Goal: Information Seeking & Learning: Learn about a topic

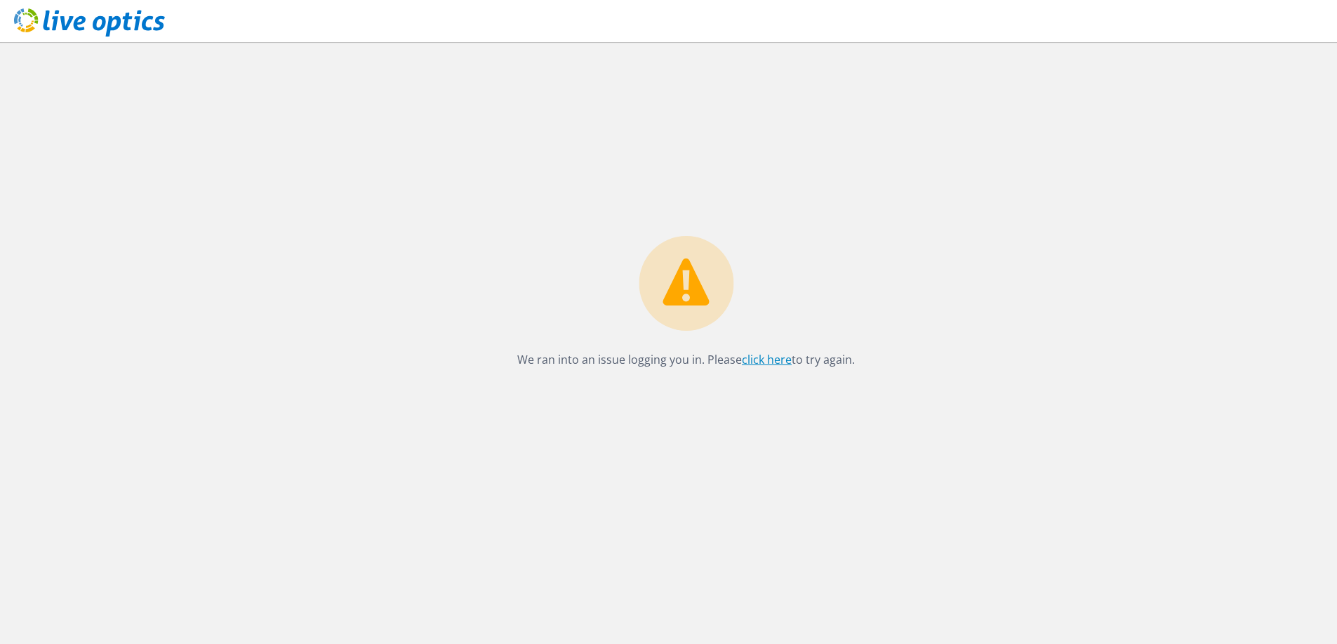
click at [755, 365] on link "click here" at bounding box center [767, 359] width 50 height 15
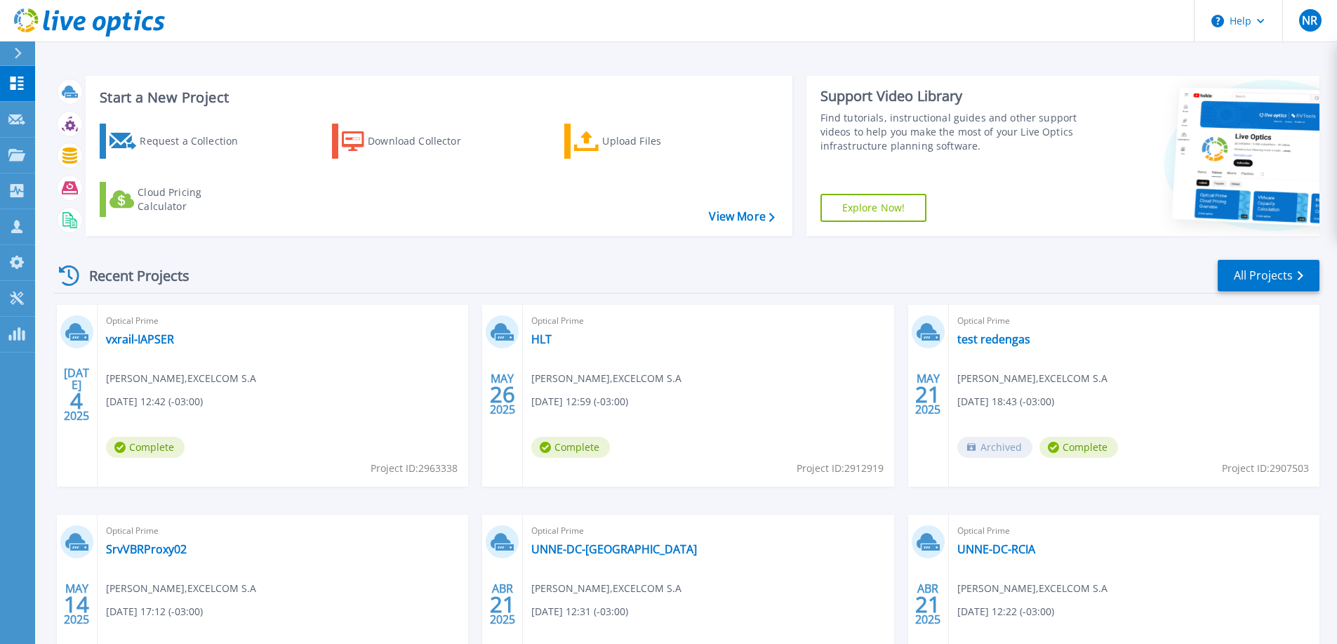
click at [216, 364] on div "Optical Prime vxrail-IAPSER Nicolas Regenhardt , EXCELCOM S.A 07/04/2025, 12:42…" at bounding box center [283, 396] width 371 height 182
click at [164, 336] on link "vxrail-IAPSER" at bounding box center [140, 339] width 68 height 14
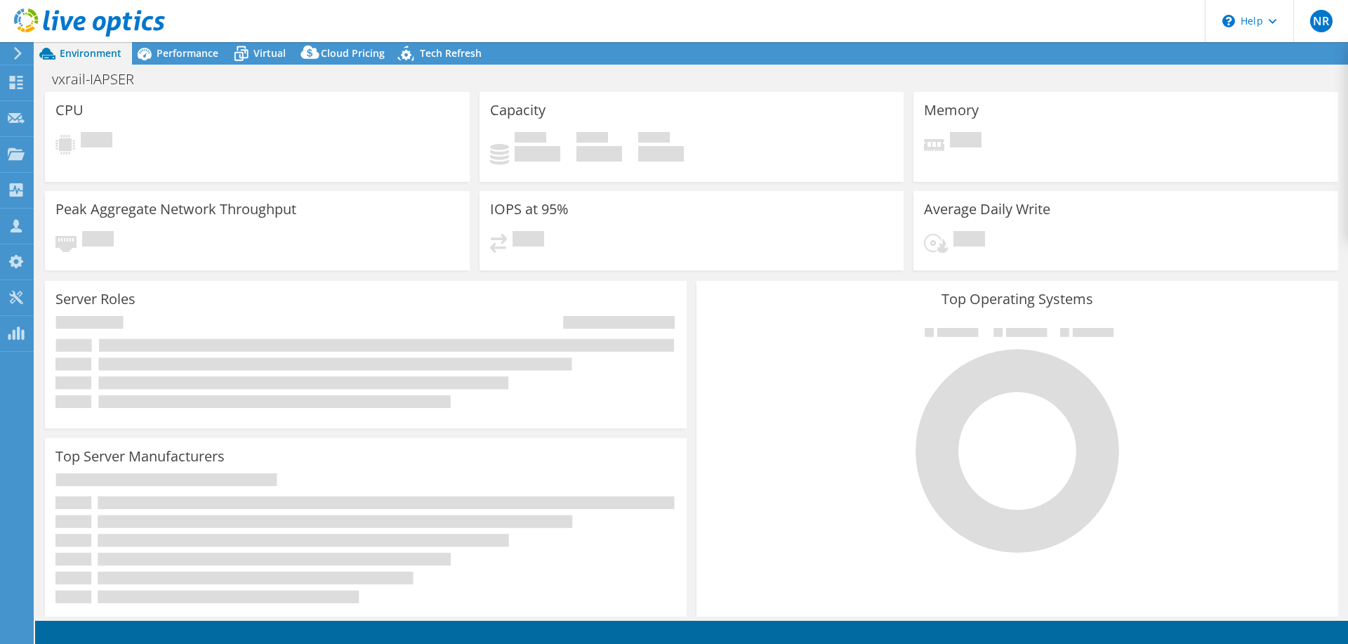
select select "USD"
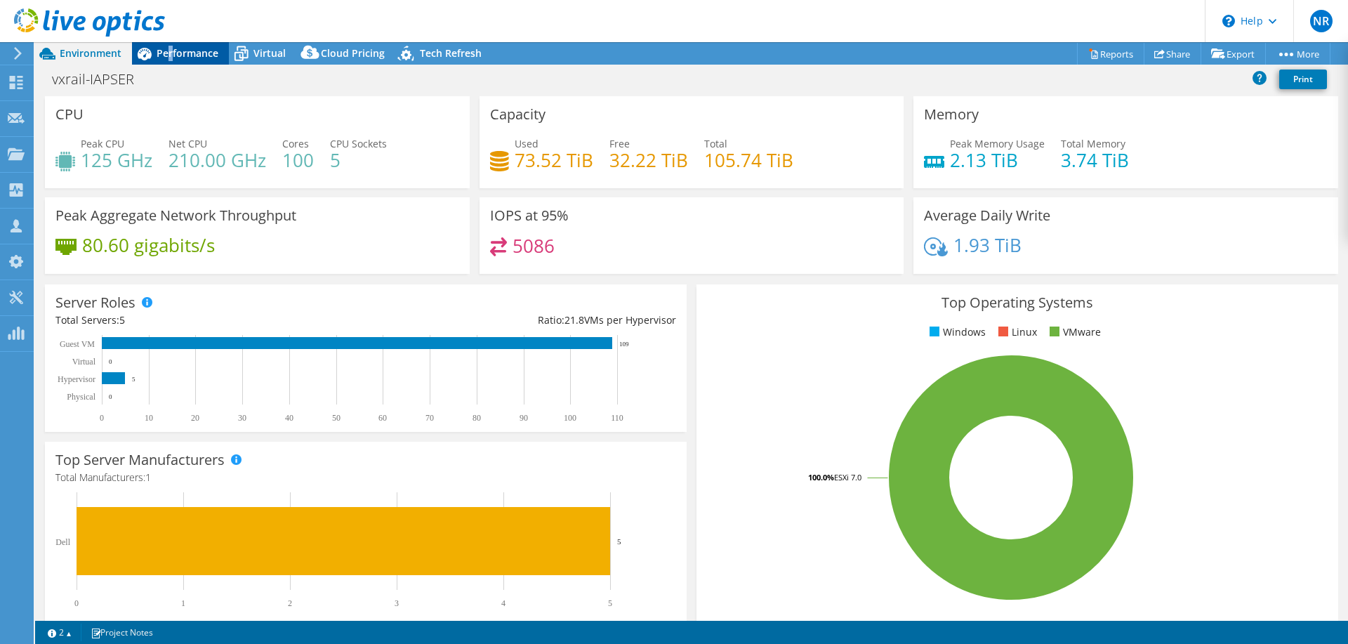
click at [173, 47] on span "Performance" at bounding box center [188, 52] width 62 height 13
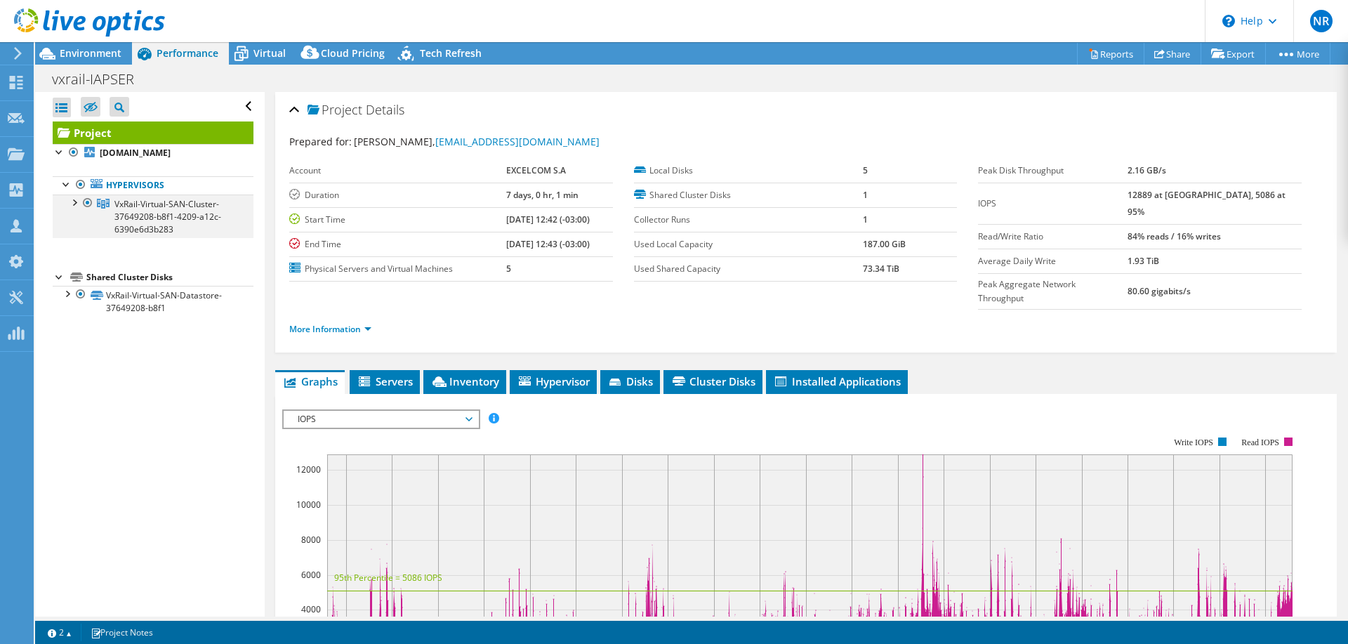
click at [75, 208] on div at bounding box center [74, 201] width 14 height 14
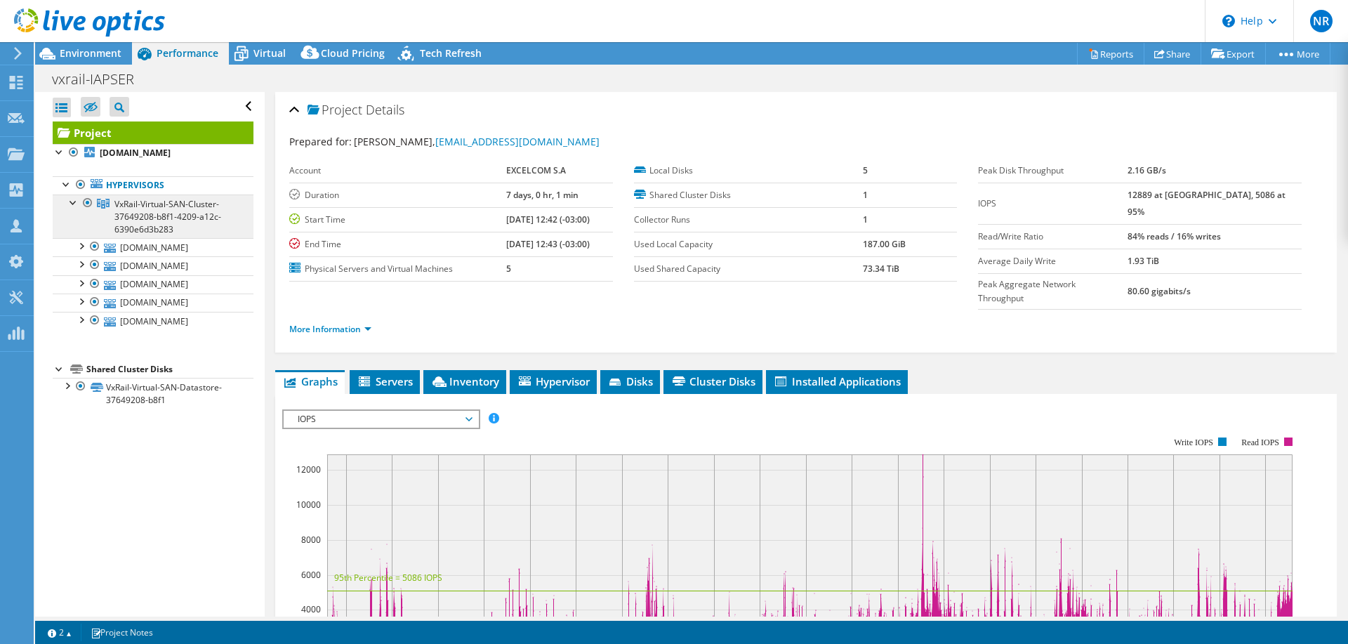
click at [144, 225] on span "VxRail-Virtual-SAN-Cluster-37649208-b8f1-4209-a12c-6390e6d3b283" at bounding box center [167, 216] width 107 height 37
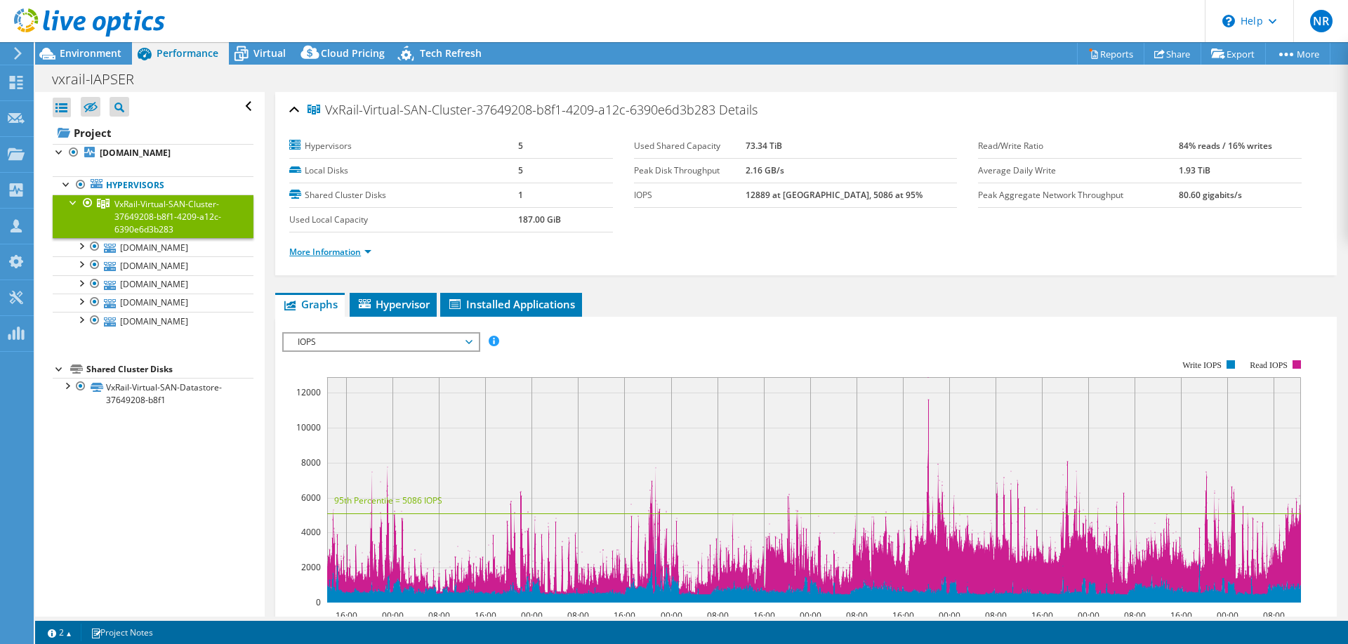
click at [354, 251] on link "More Information" at bounding box center [330, 252] width 82 height 12
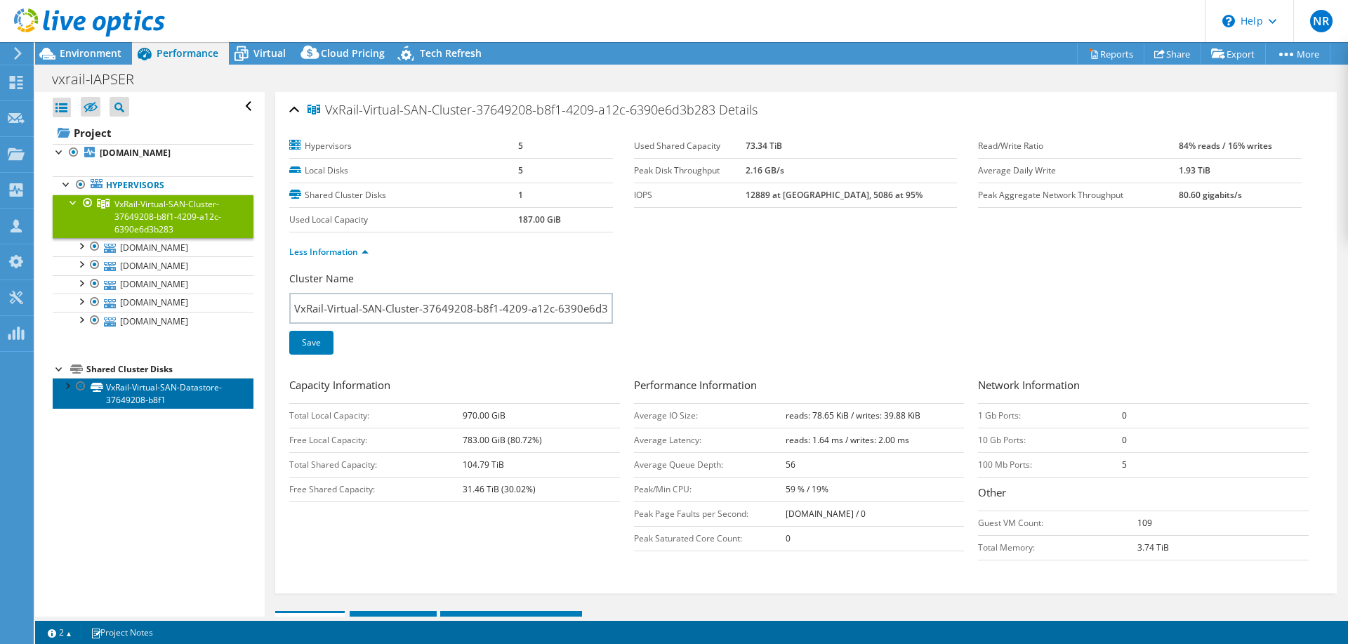
click at [147, 409] on link "VxRail-Virtual-SAN-Datastore-37649208-b8f1" at bounding box center [153, 393] width 201 height 31
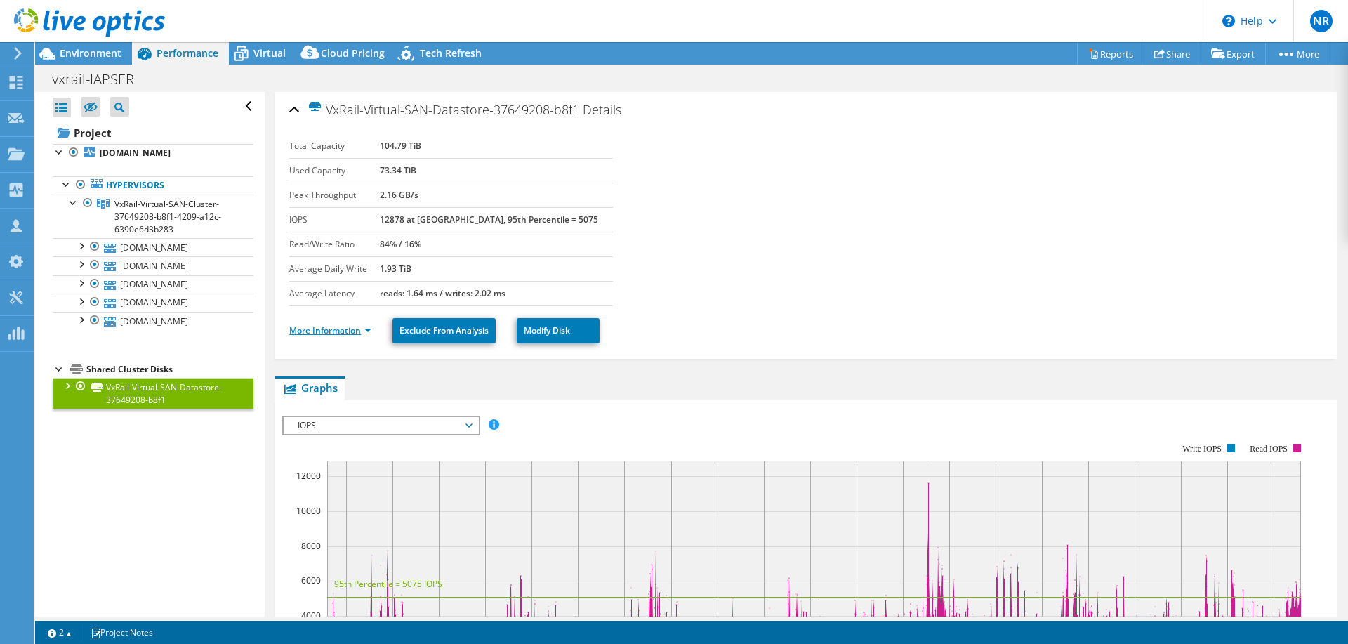
click at [334, 329] on link "More Information" at bounding box center [330, 330] width 82 height 12
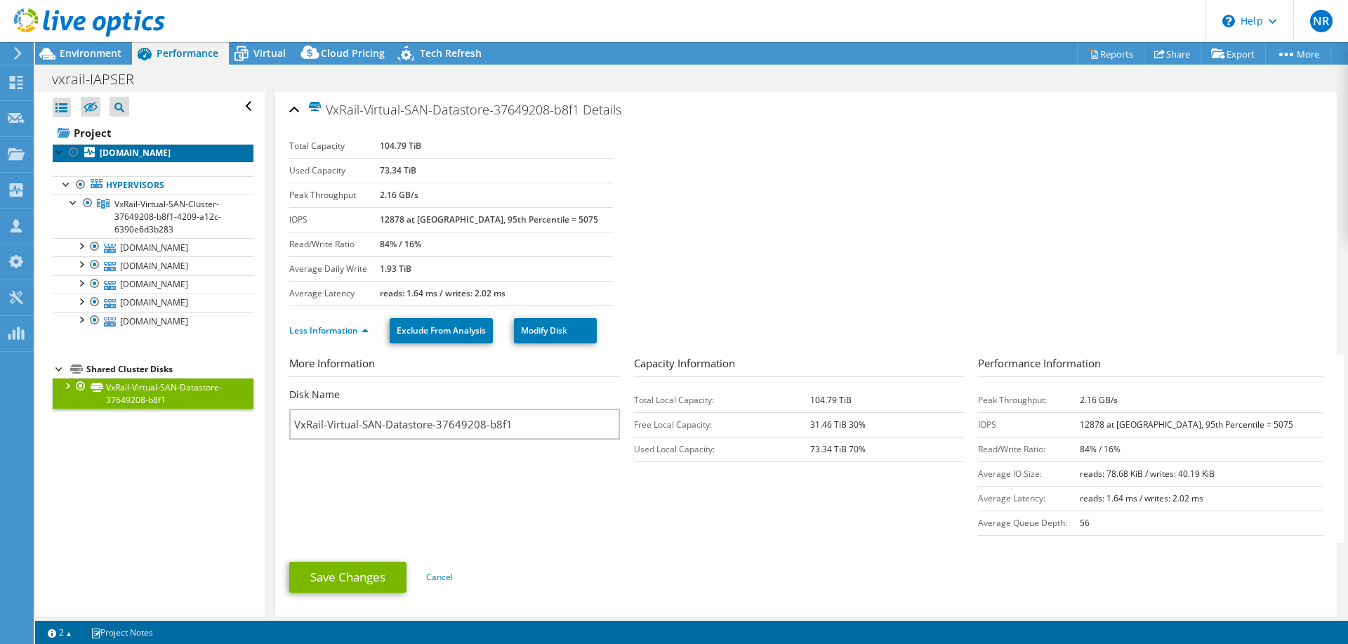
click at [133, 157] on link "[DOMAIN_NAME]" at bounding box center [153, 153] width 201 height 18
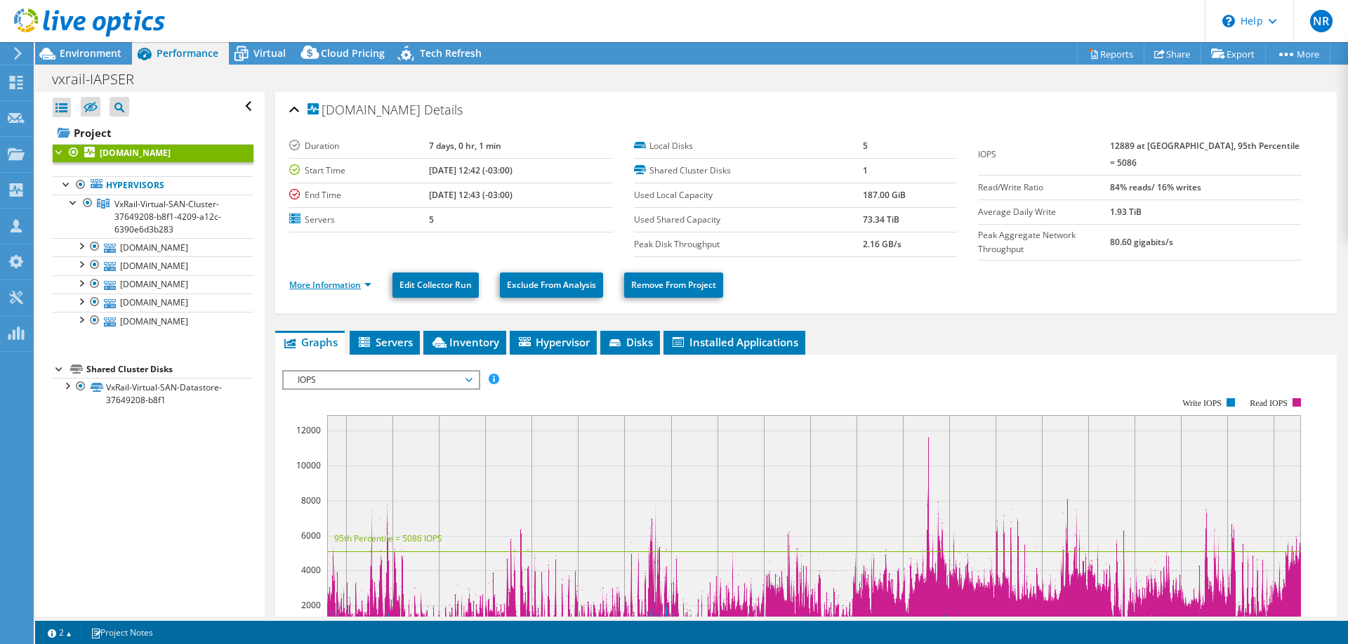
click at [343, 282] on link "More Information" at bounding box center [330, 285] width 82 height 12
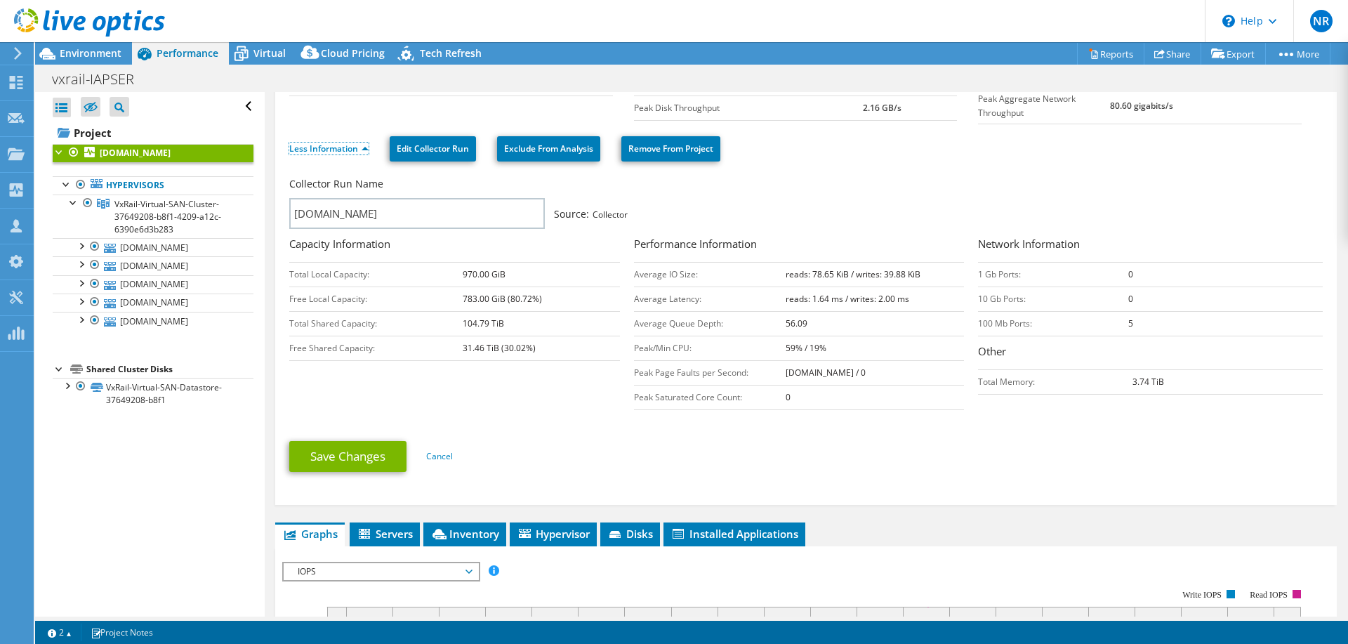
scroll to position [281, 0]
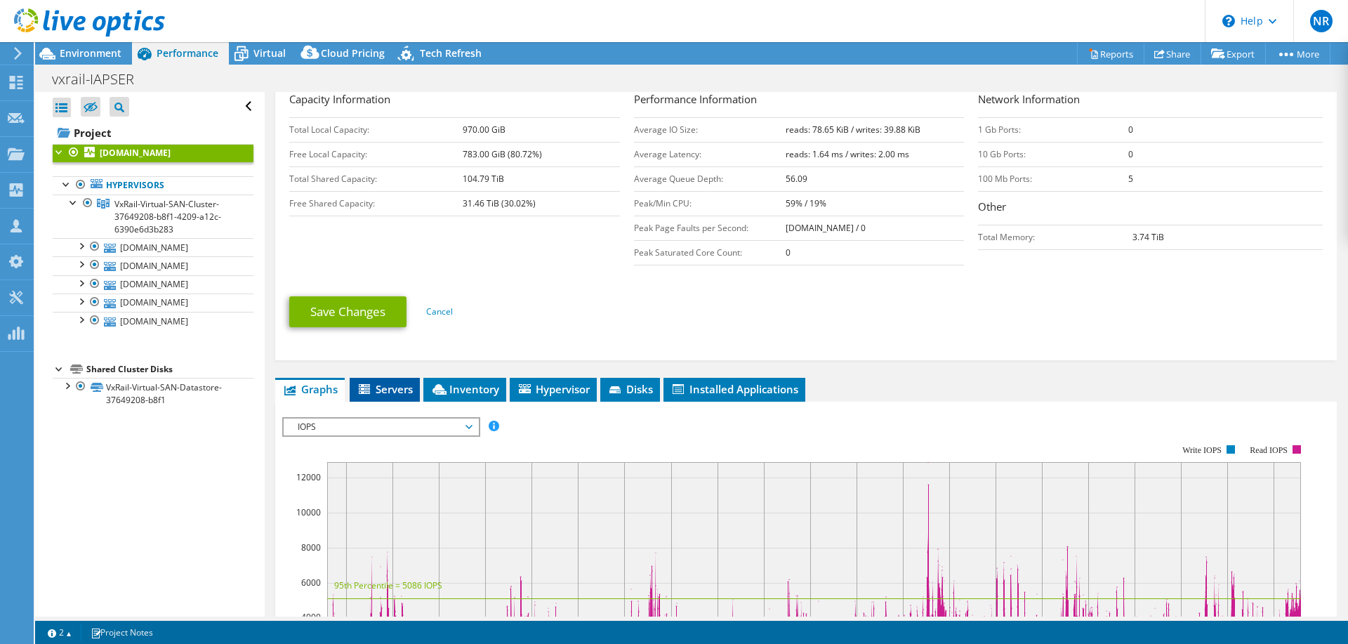
click at [409, 385] on span "Servers" at bounding box center [385, 389] width 56 height 14
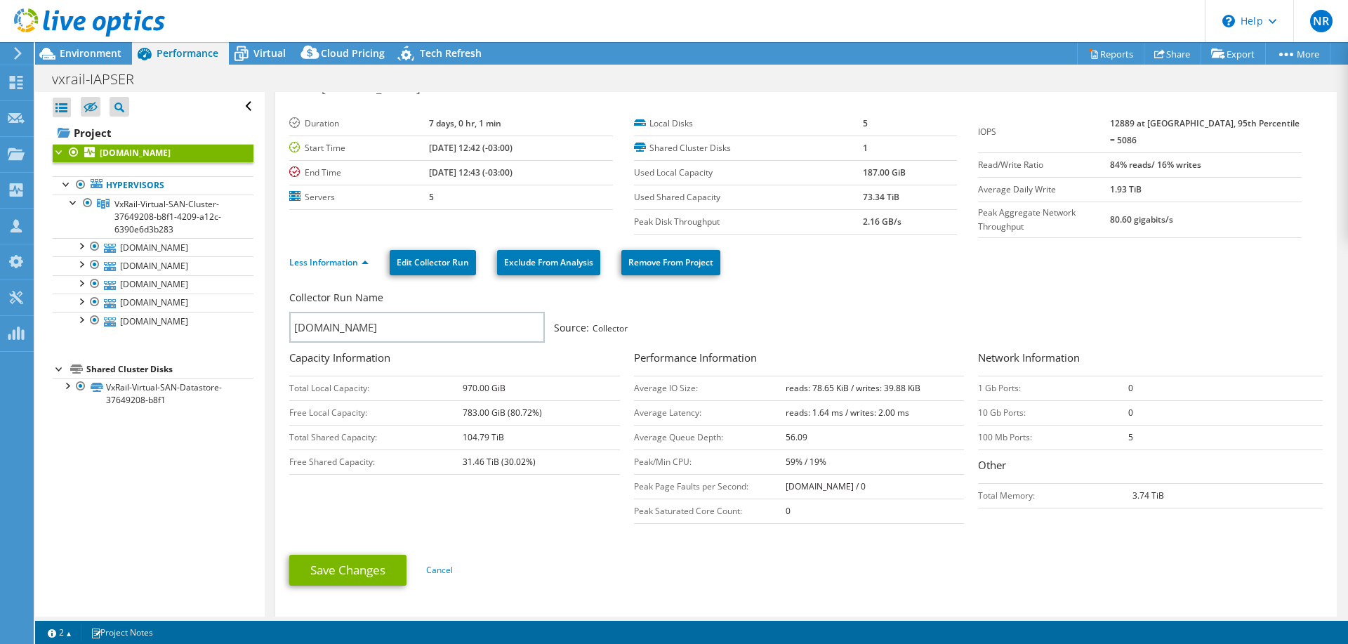
scroll to position [0, 0]
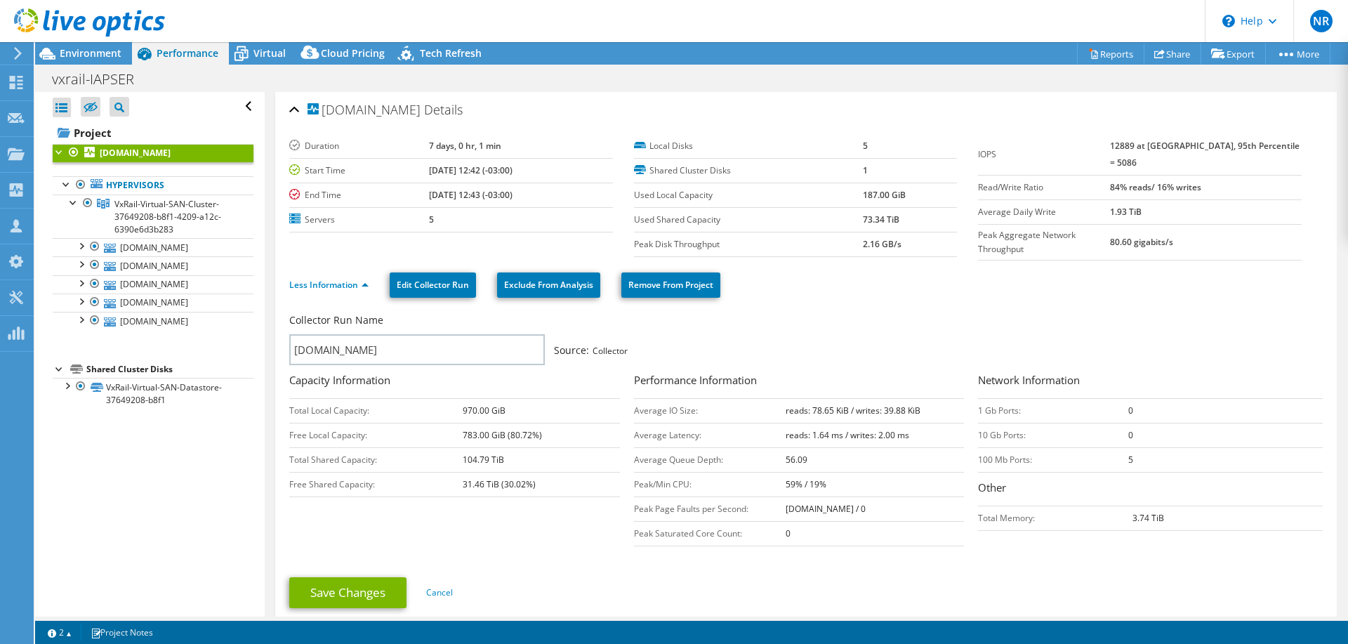
click at [134, 159] on b "[DOMAIN_NAME]" at bounding box center [135, 153] width 71 height 12
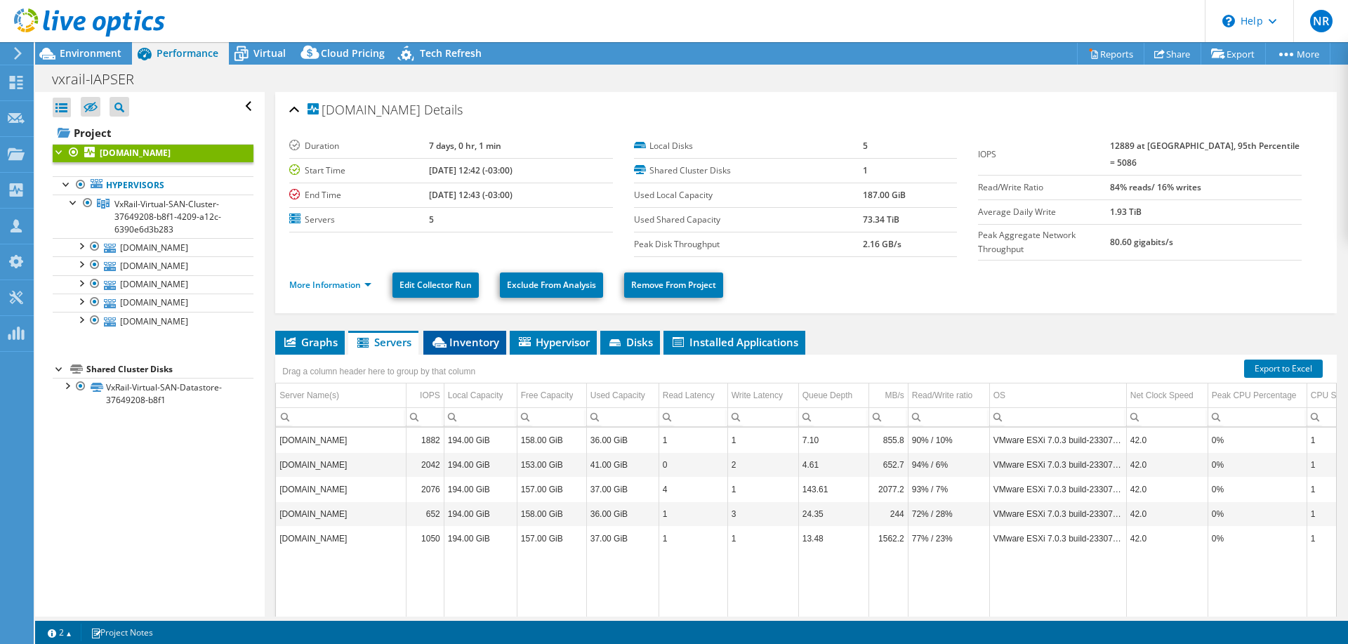
click at [472, 340] on span "Inventory" at bounding box center [464, 342] width 69 height 14
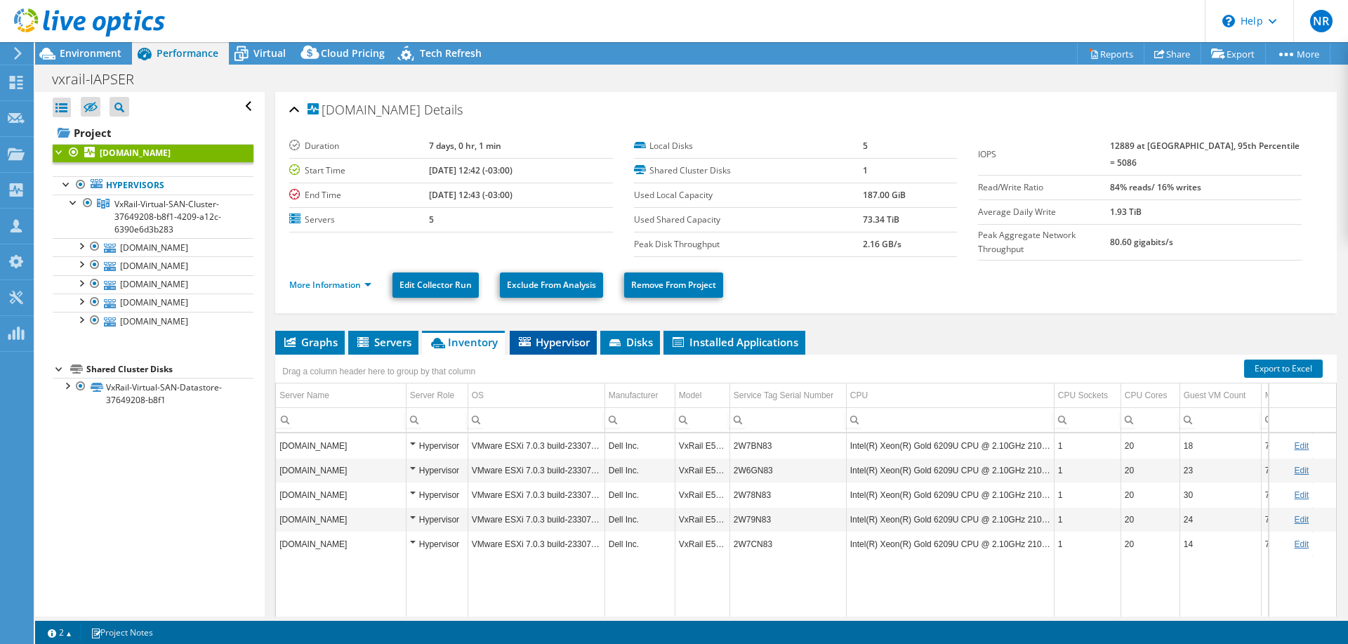
click at [557, 337] on span "Hypervisor" at bounding box center [553, 342] width 73 height 14
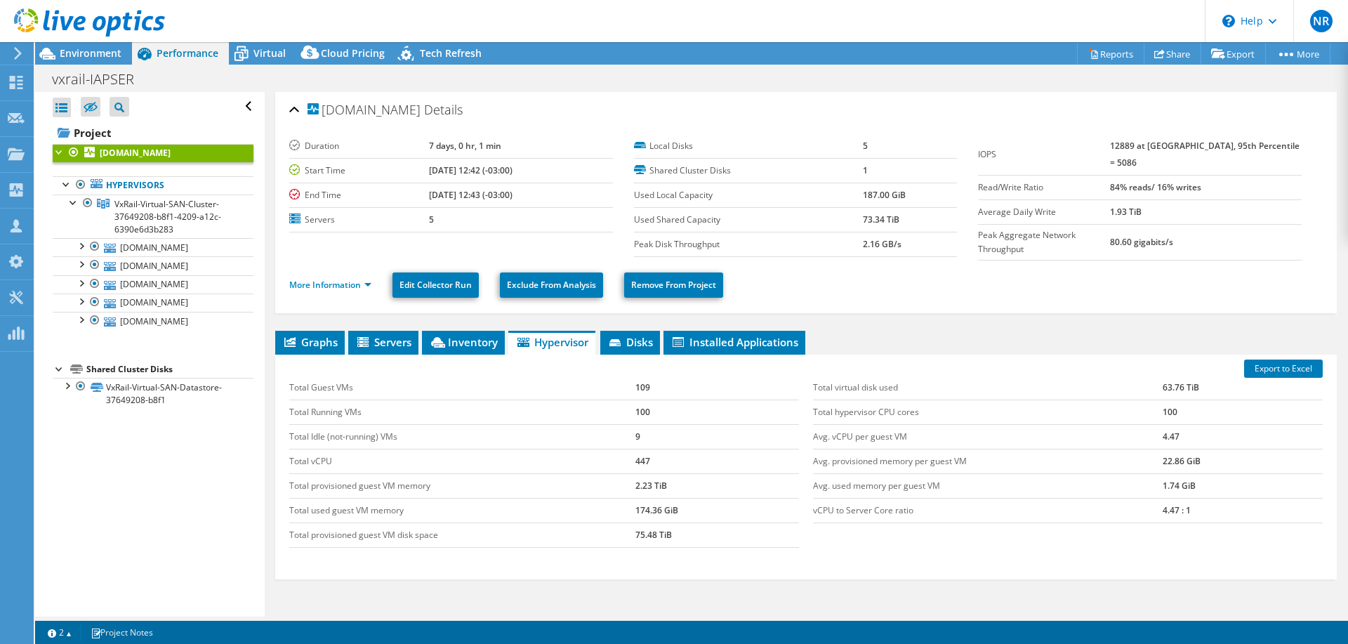
click at [424, 568] on div "Export to Excel Total Guest VMs 109 Total Running VMs 100 Total Idle (not-runni…" at bounding box center [805, 467] width 1061 height 225
click at [471, 336] on span "Inventory" at bounding box center [463, 342] width 69 height 14
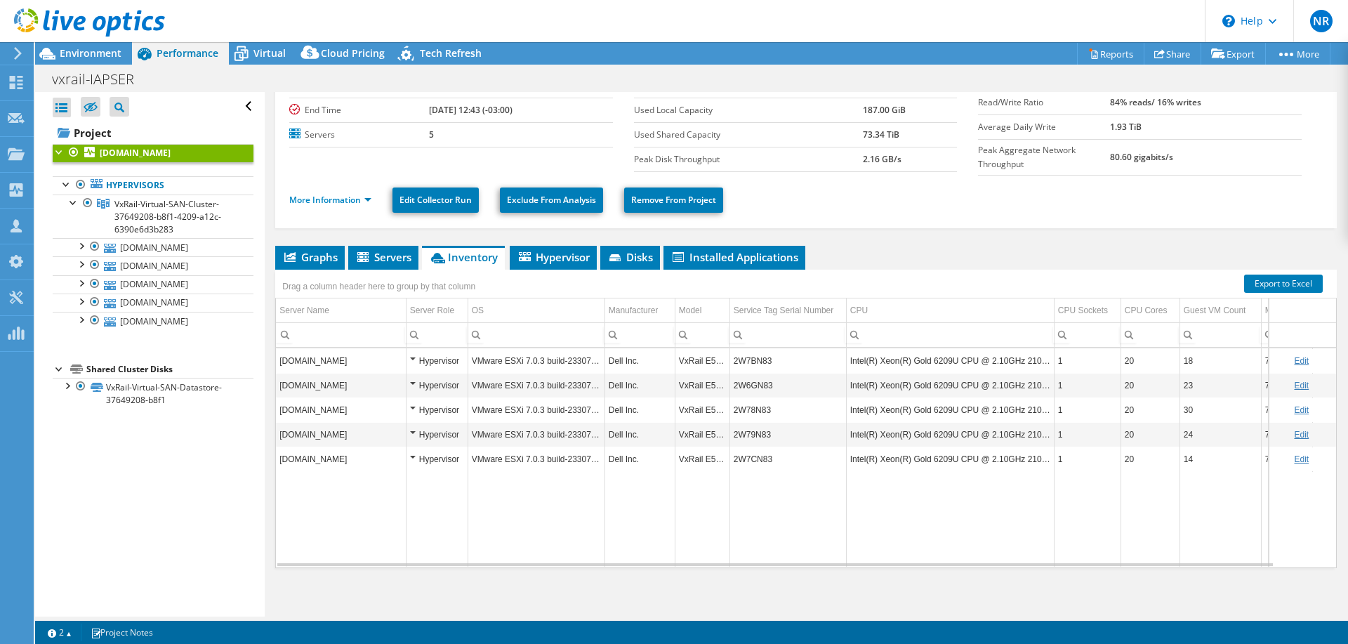
scroll to position [86, 0]
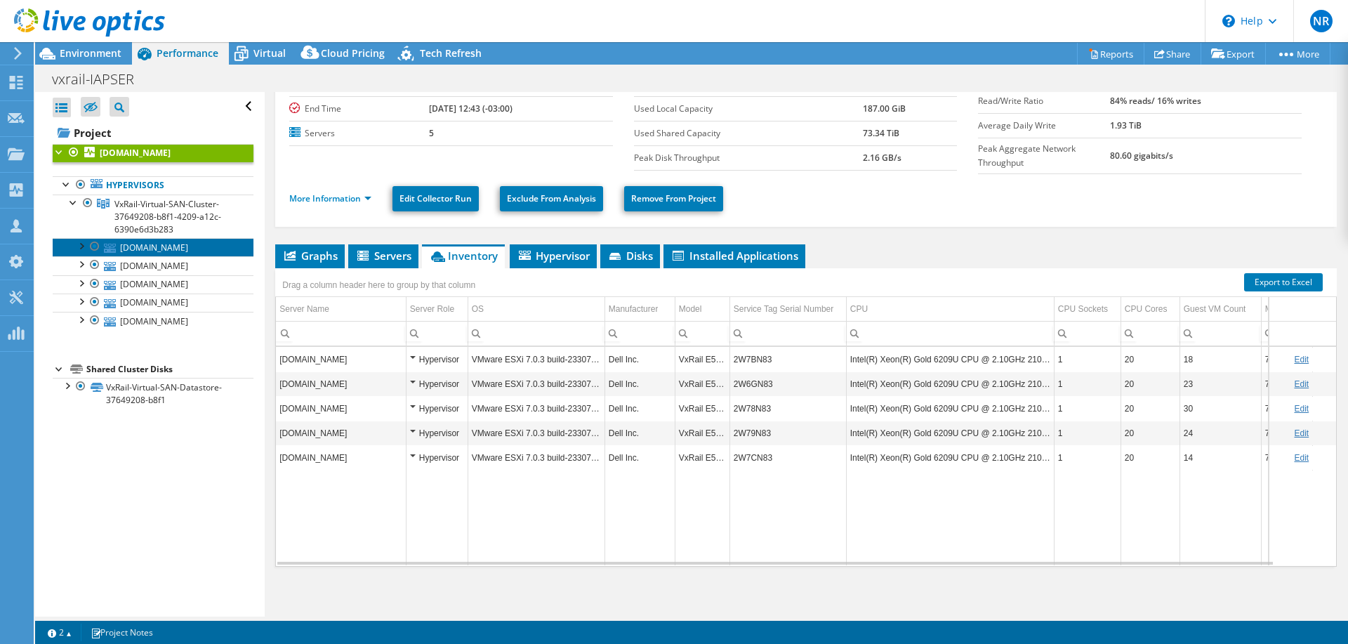
drag, startPoint x: 175, startPoint y: 259, endPoint x: 192, endPoint y: 265, distance: 18.0
click at [174, 256] on link "[DOMAIN_NAME]" at bounding box center [153, 247] width 201 height 18
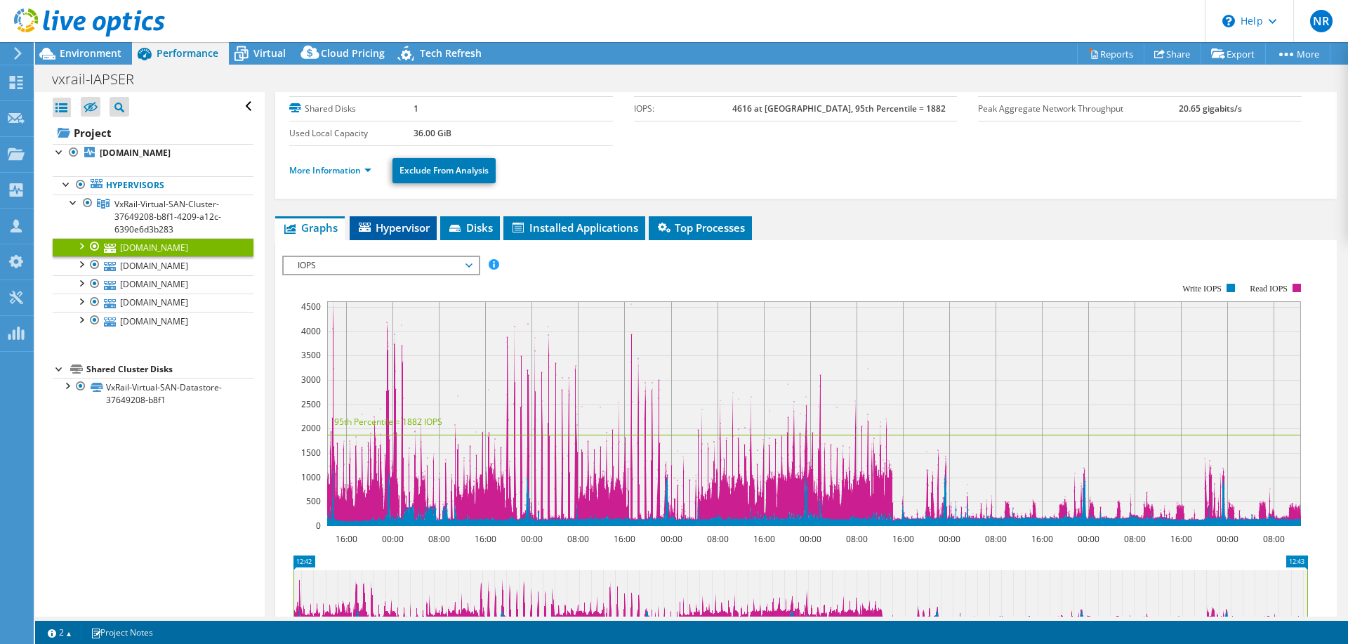
click at [399, 225] on span "Hypervisor" at bounding box center [393, 227] width 73 height 14
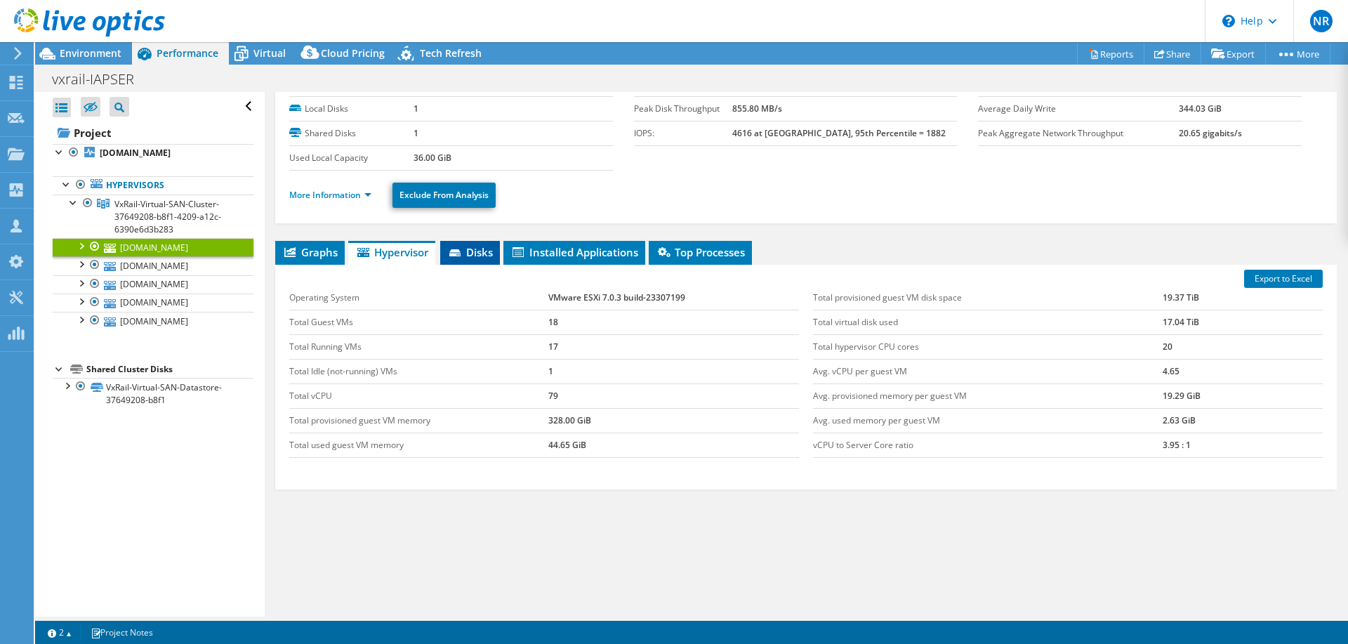
click at [482, 252] on span "Disks" at bounding box center [470, 252] width 46 height 14
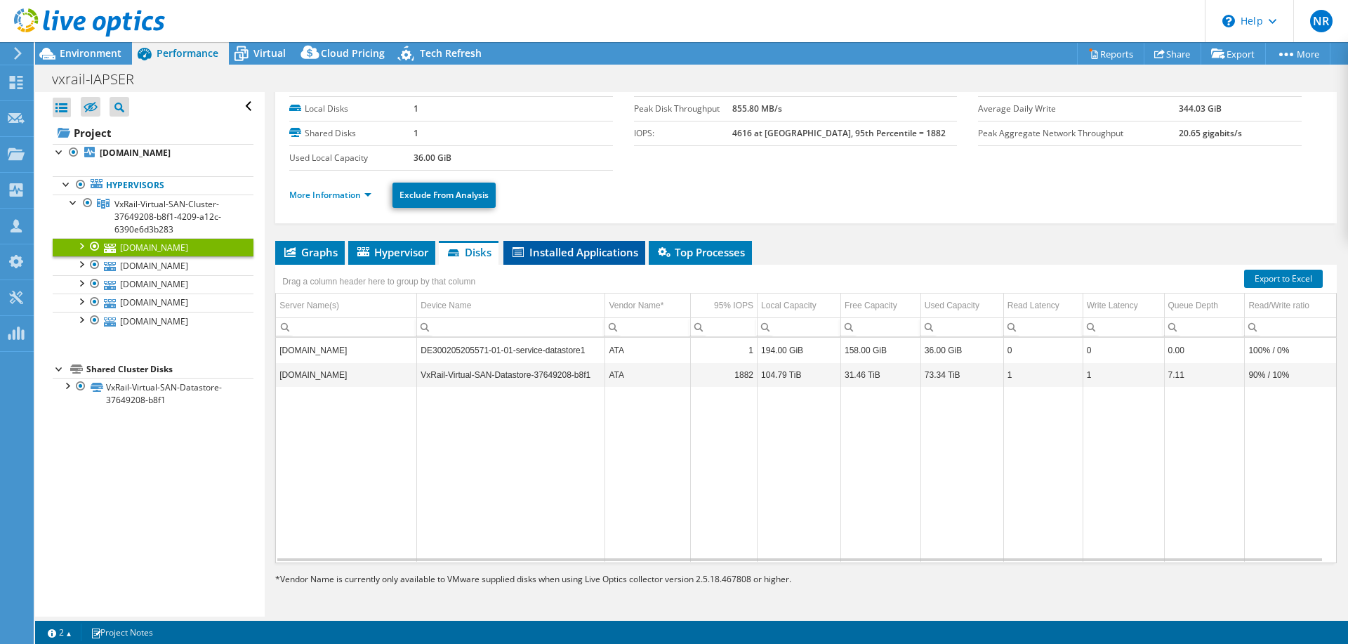
click at [557, 249] on span "Installed Applications" at bounding box center [574, 252] width 128 height 14
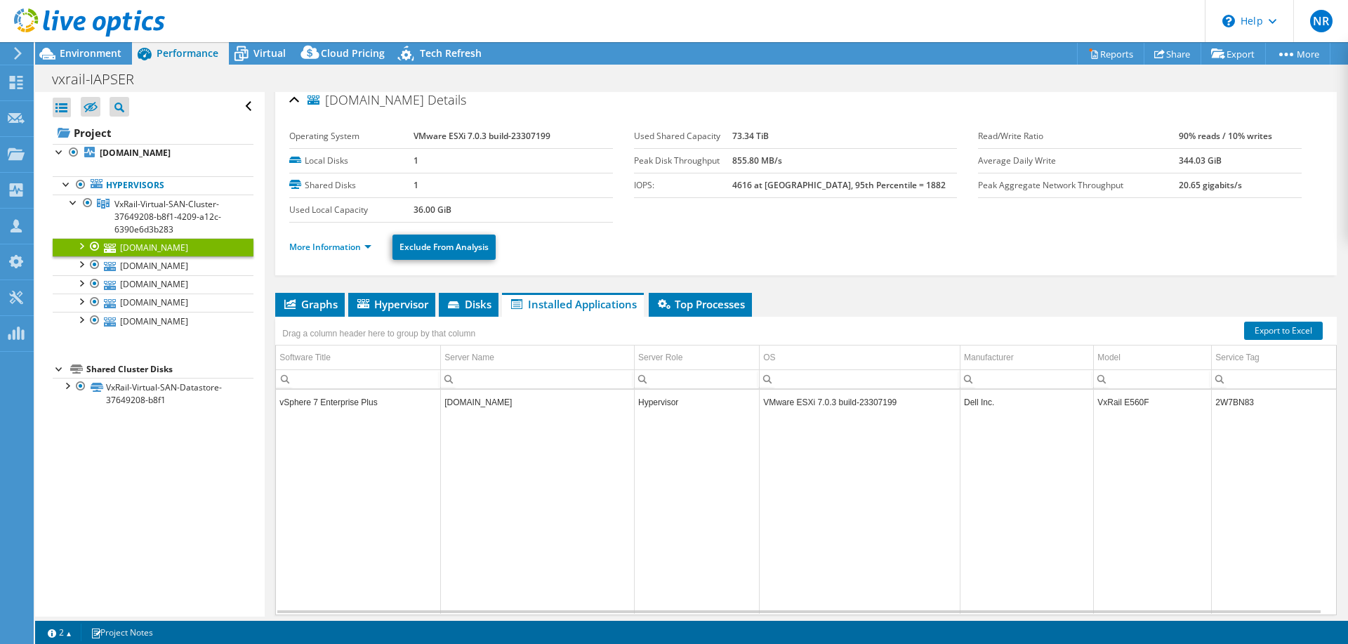
scroll to position [0, 0]
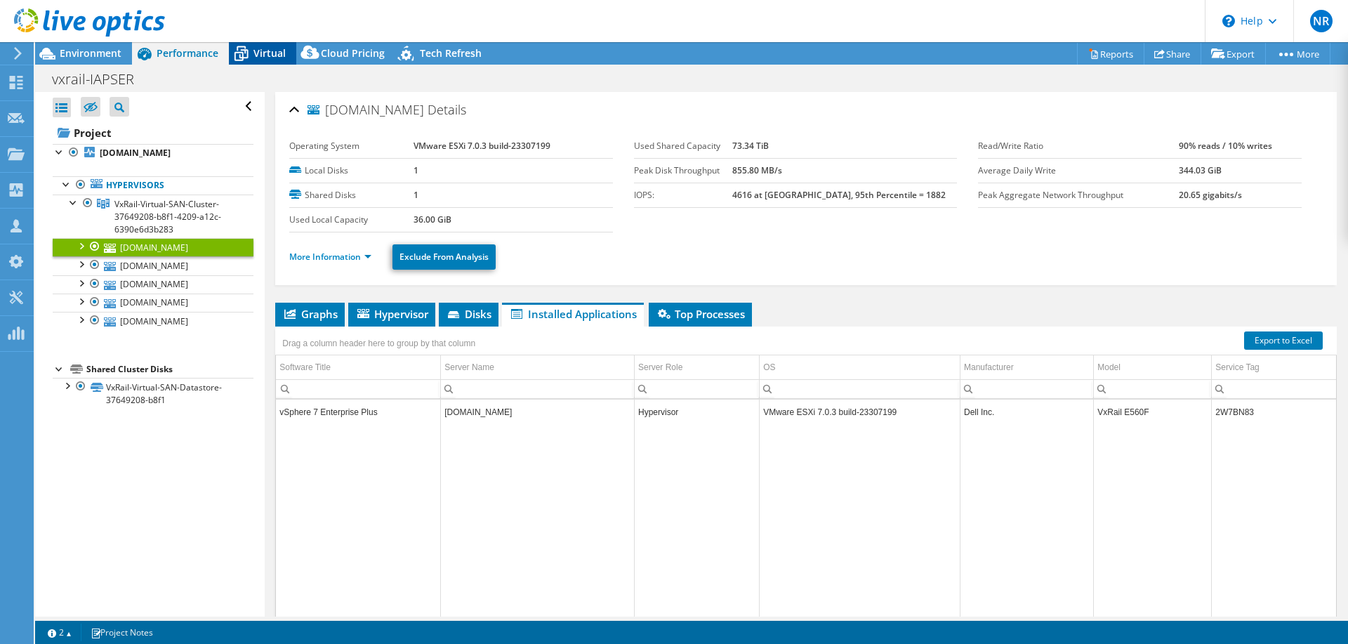
click at [253, 48] on icon at bounding box center [241, 53] width 25 height 25
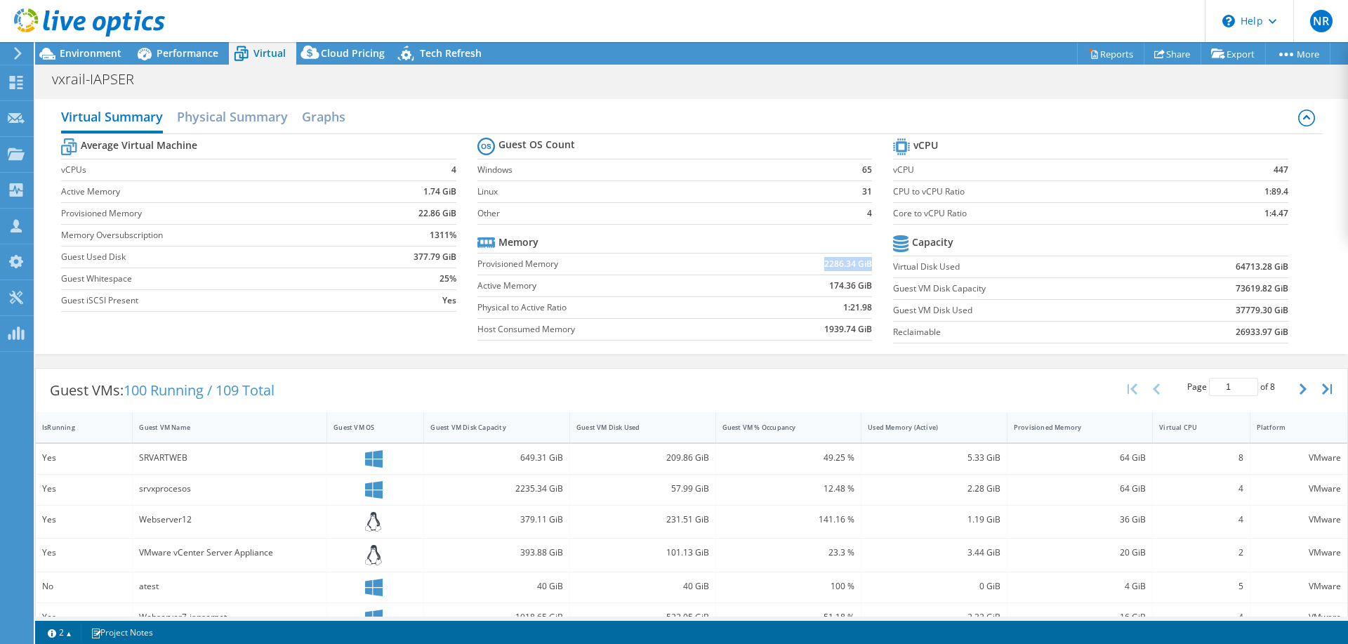
drag, startPoint x: 814, startPoint y: 267, endPoint x: 863, endPoint y: 260, distance: 49.5
click at [863, 260] on td "2286.34 GiB" at bounding box center [810, 264] width 124 height 22
drag, startPoint x: 803, startPoint y: 281, endPoint x: 863, endPoint y: 291, distance: 60.4
click at [863, 291] on td "174.36 GiB" at bounding box center [810, 285] width 124 height 22
click at [760, 296] on td "1:21.98" at bounding box center [810, 307] width 124 height 22
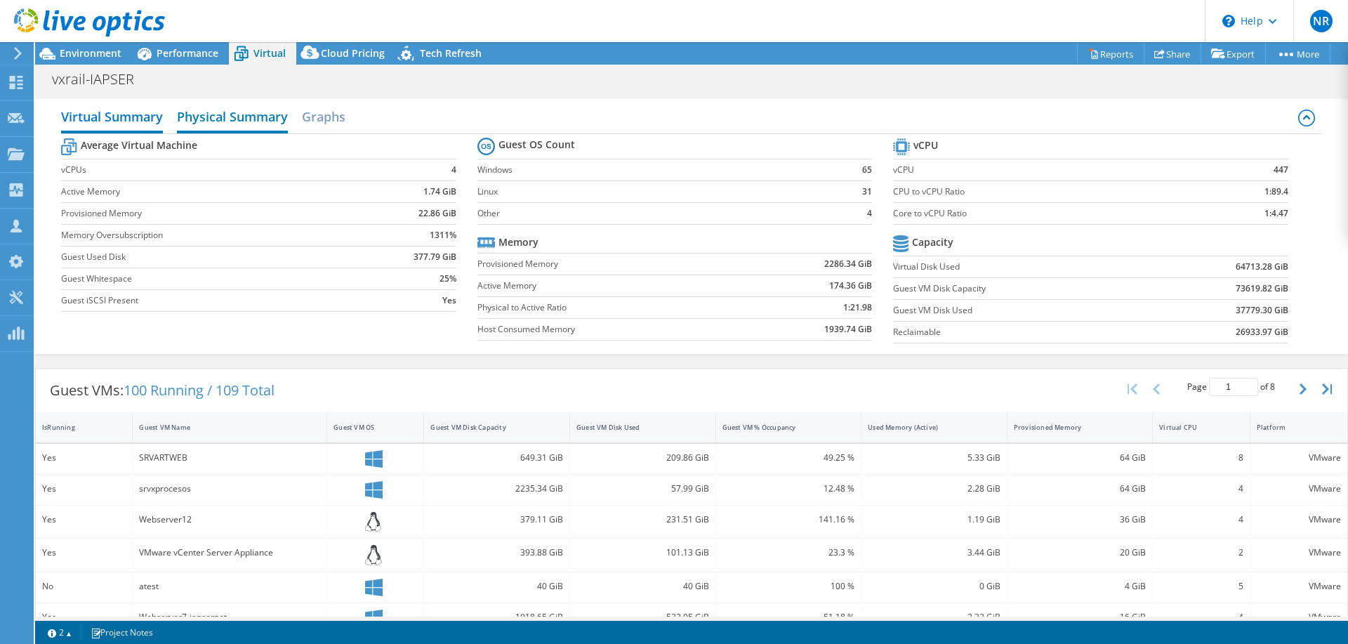
click at [194, 114] on h2 "Physical Summary" at bounding box center [232, 117] width 111 height 31
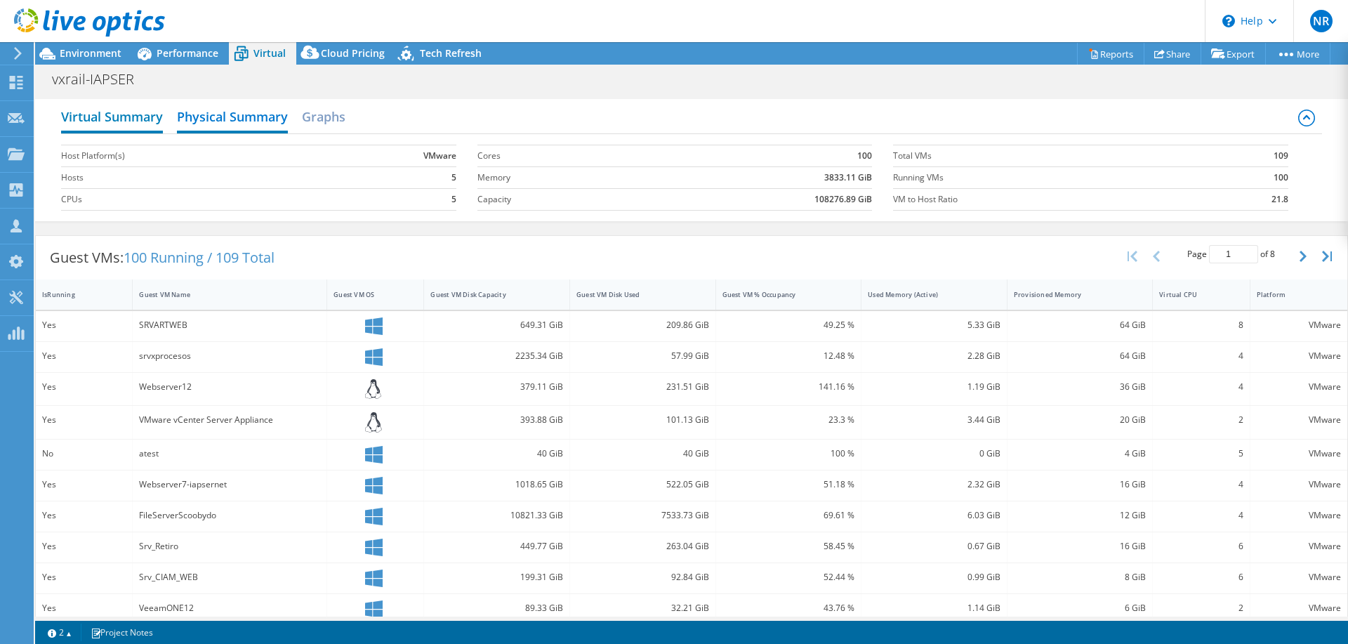
click at [126, 114] on h2 "Virtual Summary" at bounding box center [112, 117] width 102 height 31
